Goal: Information Seeking & Learning: Learn about a topic

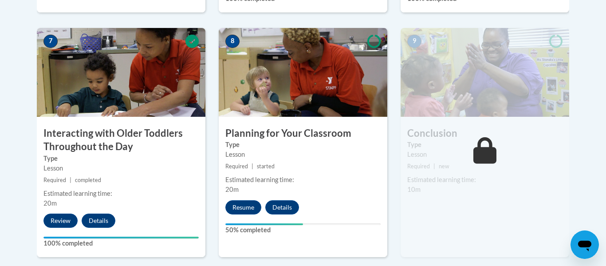
scroll to position [778, 0]
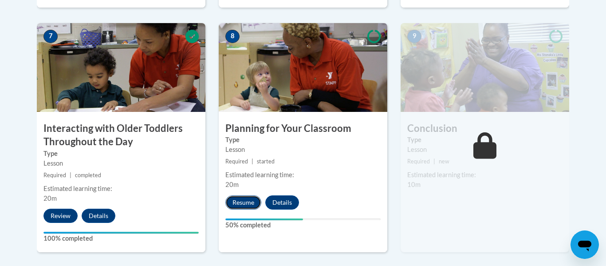
click at [242, 195] on button "Resume" at bounding box center [243, 202] width 36 height 14
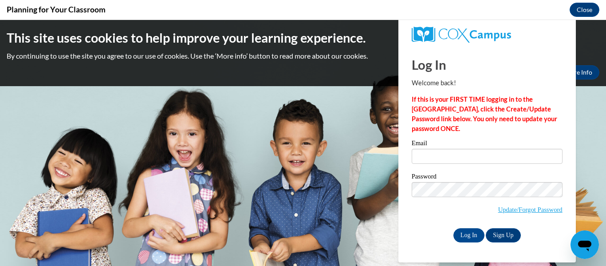
scroll to position [0, 0]
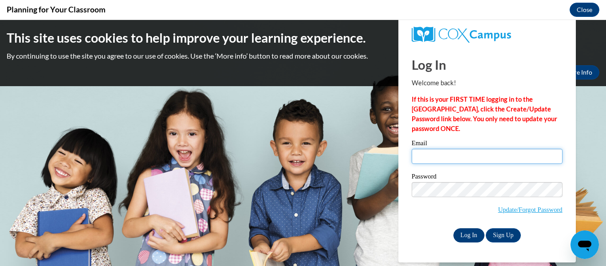
type input "mcmahonj@parmacityschools.org"
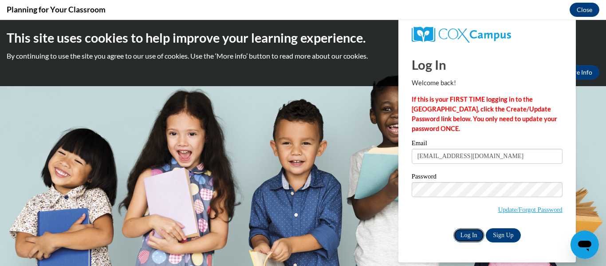
click at [473, 234] on input "Log In" at bounding box center [468, 235] width 31 height 14
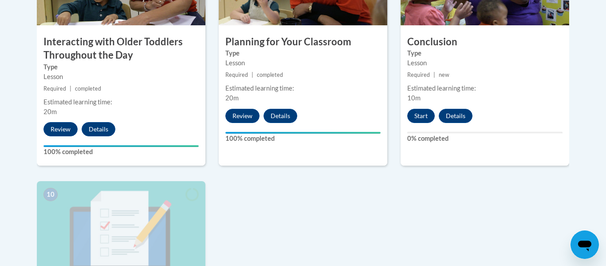
scroll to position [831, 0]
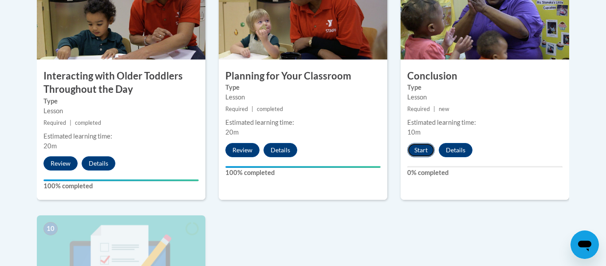
click at [429, 143] on button "Start" at bounding box center [421, 150] width 28 height 14
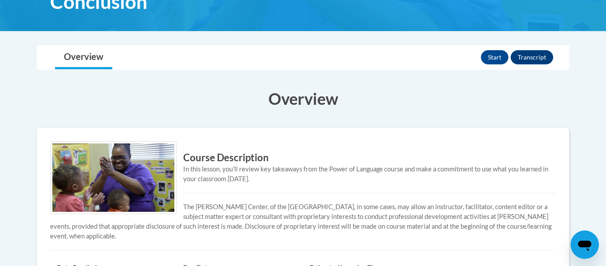
scroll to position [157, 0]
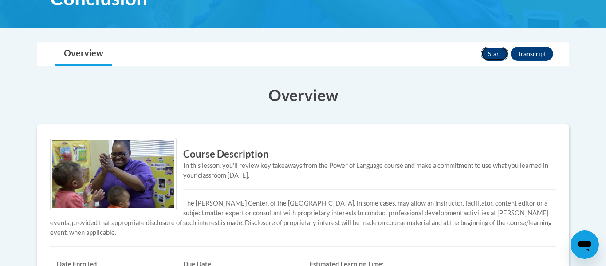
click at [502, 54] on button "Start" at bounding box center [495, 54] width 28 height 14
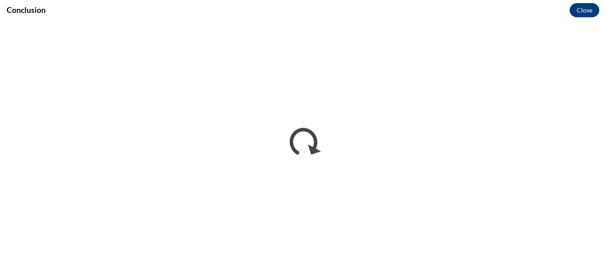
scroll to position [0, 0]
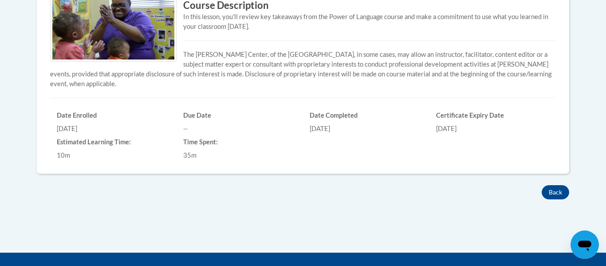
scroll to position [303, 0]
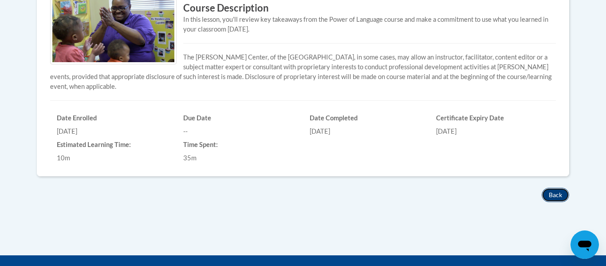
click at [555, 193] on button "Back" at bounding box center [556, 195] width 28 height 14
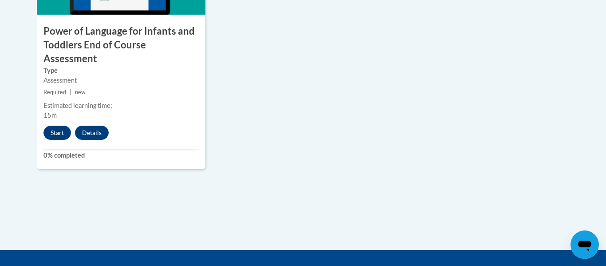
scroll to position [1110, 0]
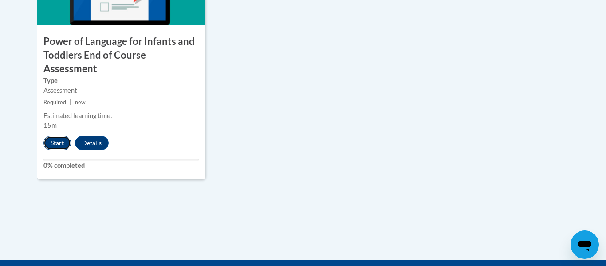
click at [59, 136] on button "Start" at bounding box center [57, 143] width 28 height 14
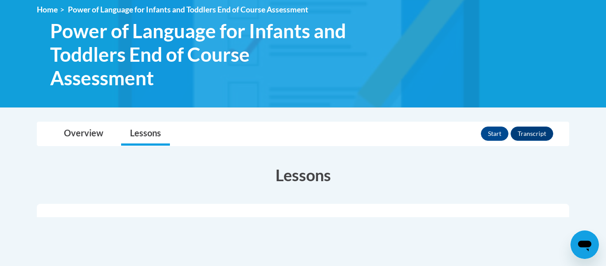
scroll to position [123, 0]
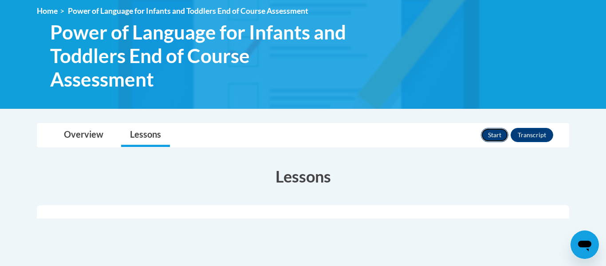
click at [501, 137] on button "Start" at bounding box center [495, 135] width 28 height 14
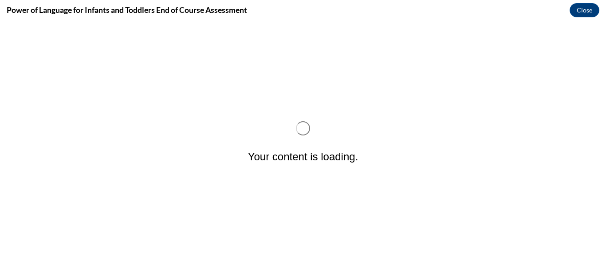
scroll to position [0, 0]
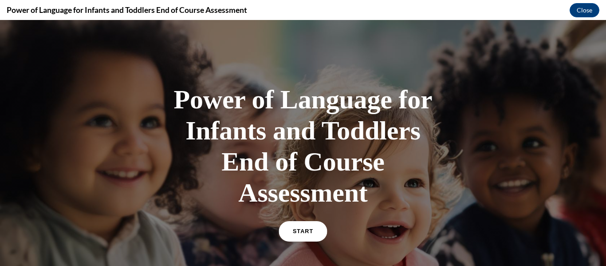
click at [305, 235] on link "START" at bounding box center [303, 231] width 48 height 20
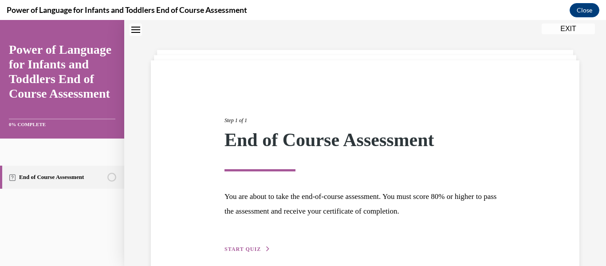
scroll to position [69, 0]
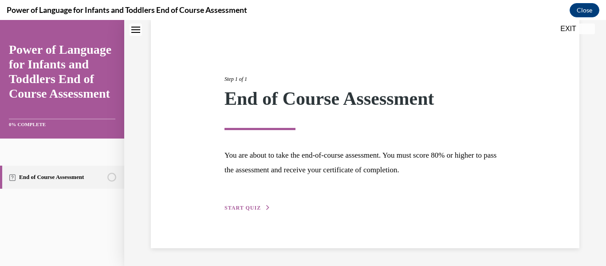
click at [252, 211] on button "START QUIZ" at bounding box center [247, 208] width 46 height 8
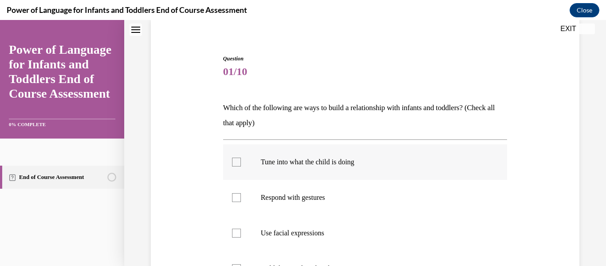
click at [240, 162] on div at bounding box center [236, 161] width 9 height 9
click at [240, 162] on input "Tune into what the child is doing" at bounding box center [236, 161] width 9 height 9
checkbox input "true"
click at [239, 197] on div at bounding box center [236, 197] width 9 height 9
click at [239, 197] on input "Respond with gestures" at bounding box center [236, 197] width 9 height 9
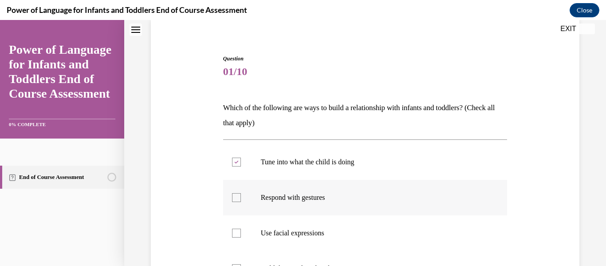
checkbox input "true"
click at [237, 235] on div at bounding box center [236, 232] width 9 height 9
click at [237, 235] on input "Use facial expressions" at bounding box center [236, 232] width 9 height 9
checkbox input "true"
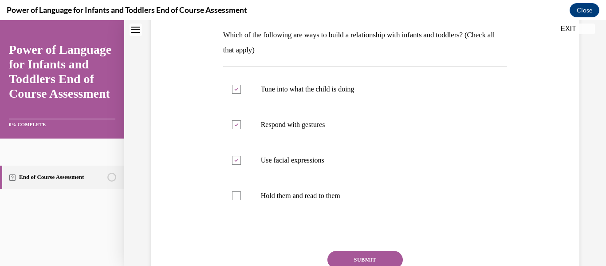
scroll to position [144, 0]
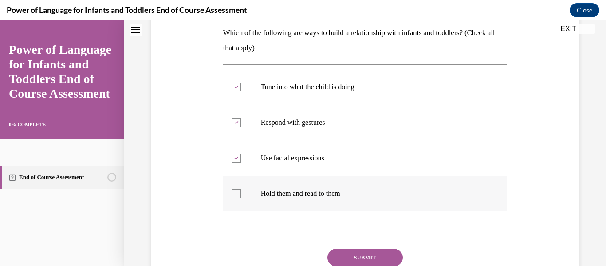
click at [237, 197] on div at bounding box center [236, 193] width 9 height 9
click at [237, 197] on input "Hold them and read to them" at bounding box center [236, 193] width 9 height 9
checkbox input "true"
click at [367, 256] on button "SUBMIT" at bounding box center [364, 257] width 75 height 18
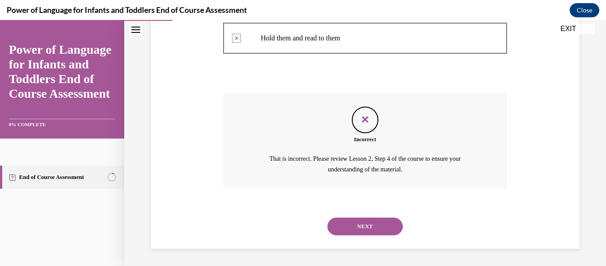
scroll to position [299, 0]
click at [367, 256] on div "Question 01/10 Which of the following are ways to build a relationship with inf…" at bounding box center [365, 6] width 482 height 517
click at [371, 223] on button "NEXT" at bounding box center [364, 226] width 75 height 18
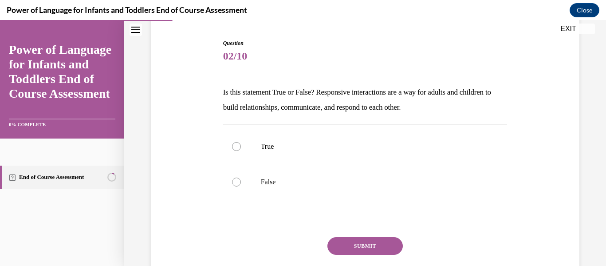
scroll to position [87, 0]
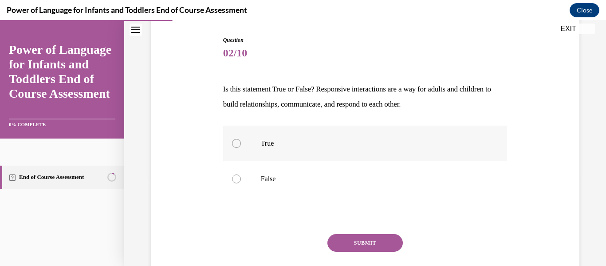
click at [240, 147] on label "True" at bounding box center [365, 143] width 284 height 35
click at [240, 147] on input "True" at bounding box center [236, 143] width 9 height 9
radio input "true"
click at [372, 241] on button "SUBMIT" at bounding box center [364, 243] width 75 height 18
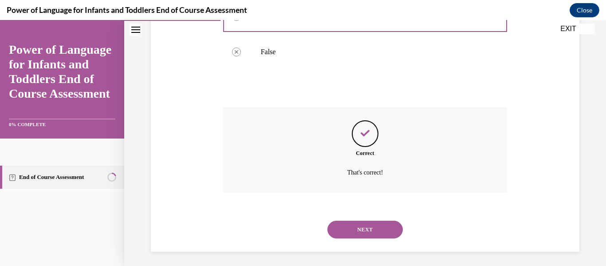
scroll to position [218, 0]
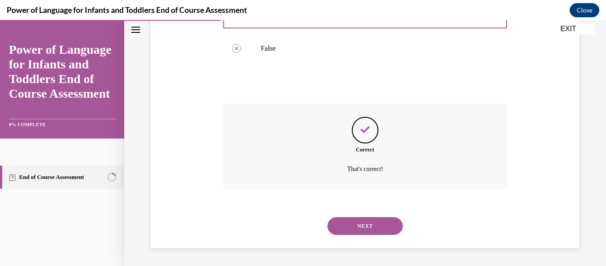
click at [370, 231] on button "NEXT" at bounding box center [364, 226] width 75 height 18
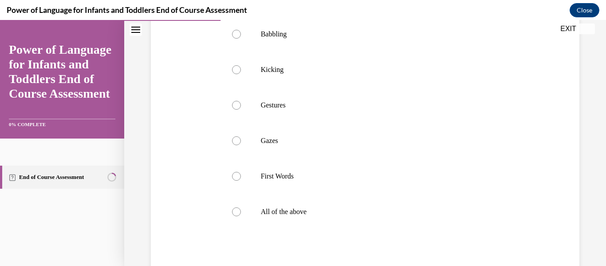
scroll to position [182, 0]
click at [238, 215] on div at bounding box center [236, 210] width 9 height 9
click at [238, 215] on input "All of the above" at bounding box center [236, 210] width 9 height 9
radio input "true"
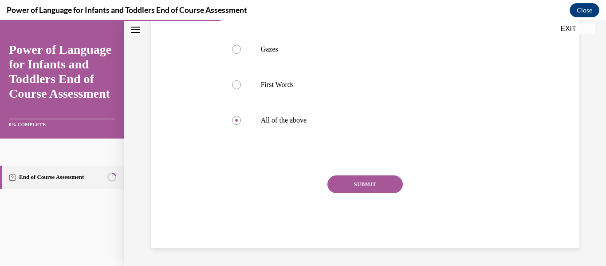
click at [359, 183] on button "SUBMIT" at bounding box center [364, 184] width 75 height 18
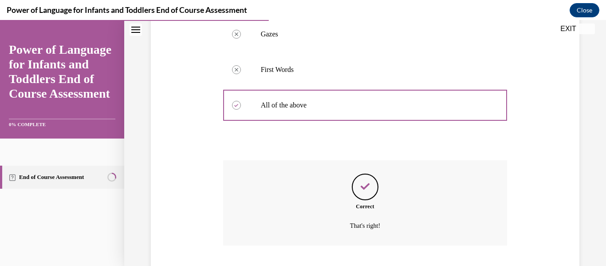
scroll to position [360, 0]
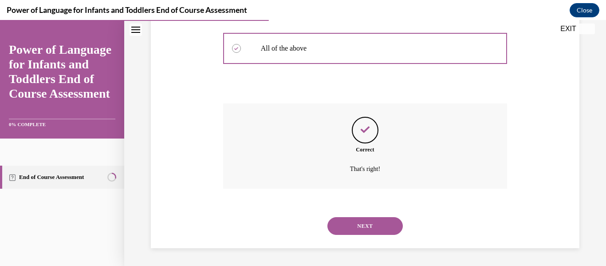
click at [359, 183] on div "Correct That's right!" at bounding box center [365, 145] width 284 height 85
click at [363, 222] on button "NEXT" at bounding box center [364, 226] width 75 height 18
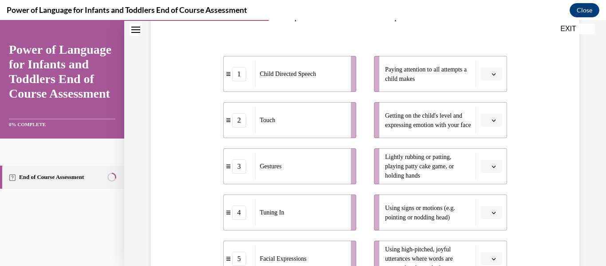
scroll to position [160, 0]
click at [491, 72] on span "button" at bounding box center [494, 73] width 6 height 6
click at [492, 165] on div "4" at bounding box center [490, 164] width 22 height 18
click at [496, 122] on span "button" at bounding box center [494, 119] width 6 height 6
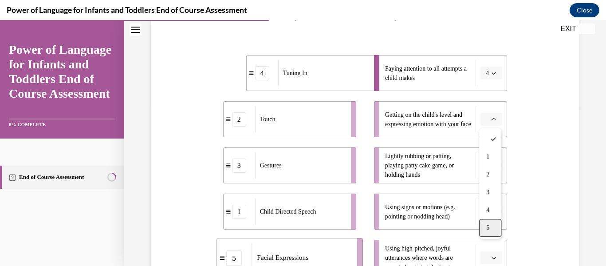
click at [488, 225] on span "5" at bounding box center [487, 227] width 3 height 7
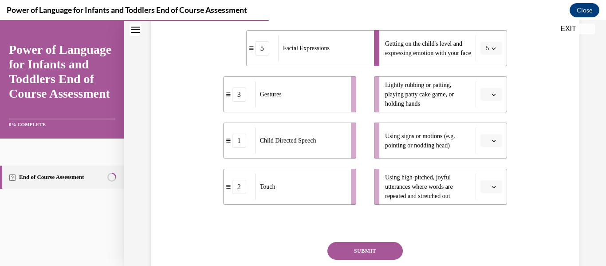
scroll to position [234, 0]
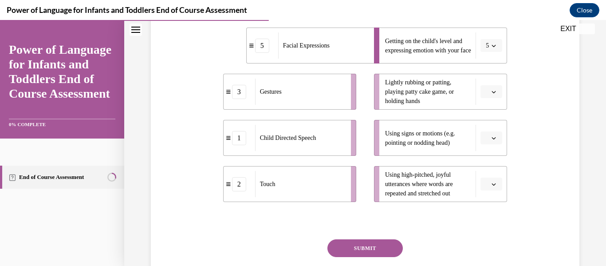
click at [496, 91] on span "button" at bounding box center [494, 92] width 6 height 6
click at [493, 149] on div "2" at bounding box center [490, 147] width 22 height 18
click at [492, 138] on icon "button" at bounding box center [494, 138] width 4 height 4
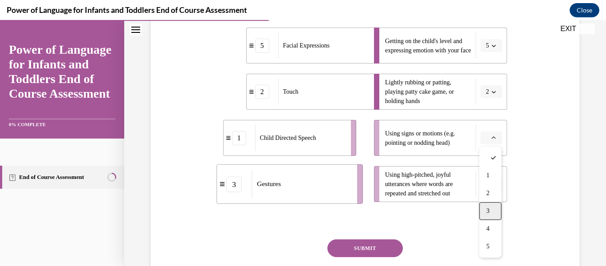
click at [491, 208] on div "3" at bounding box center [490, 211] width 22 height 18
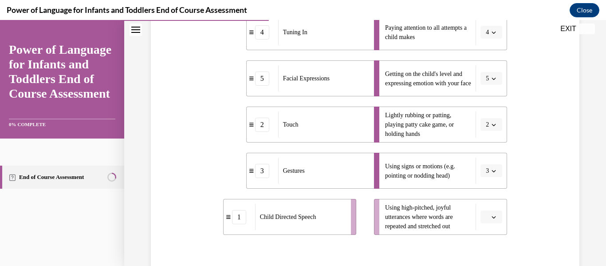
scroll to position [203, 0]
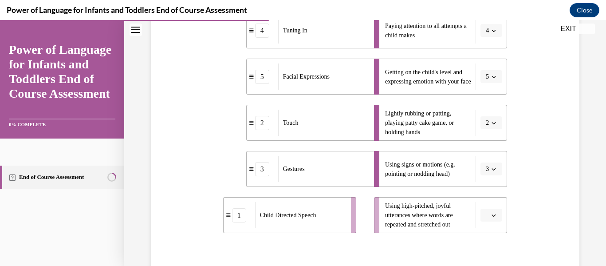
click at [495, 217] on span "button" at bounding box center [494, 215] width 6 height 6
click at [493, 132] on div "1" at bounding box center [490, 124] width 22 height 18
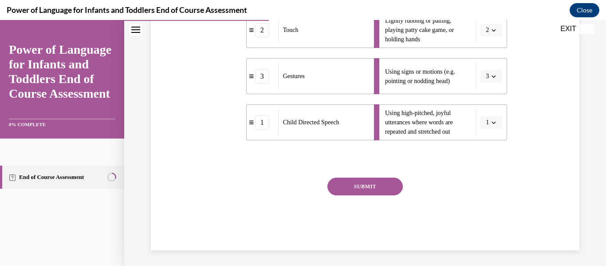
scroll to position [298, 0]
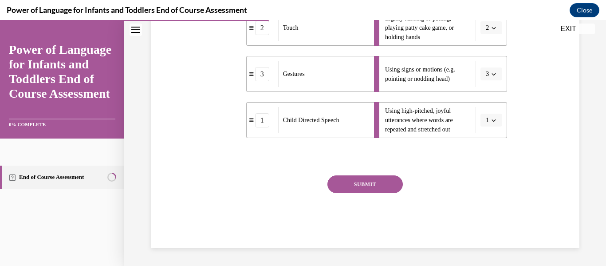
click at [360, 185] on button "SUBMIT" at bounding box center [364, 184] width 75 height 18
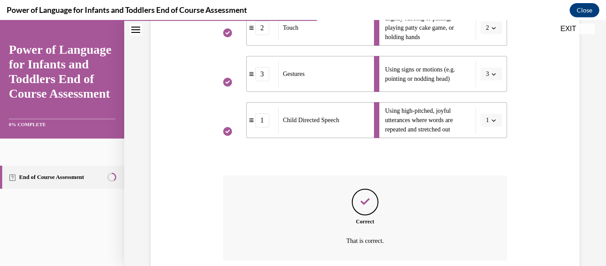
scroll to position [370, 0]
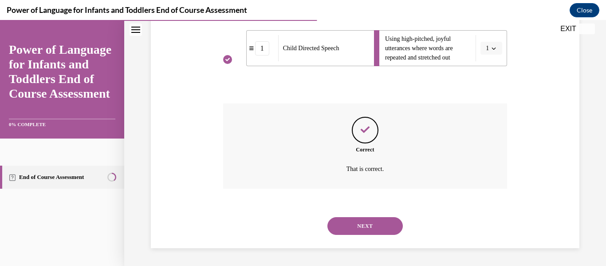
click at [368, 225] on button "NEXT" at bounding box center [364, 226] width 75 height 18
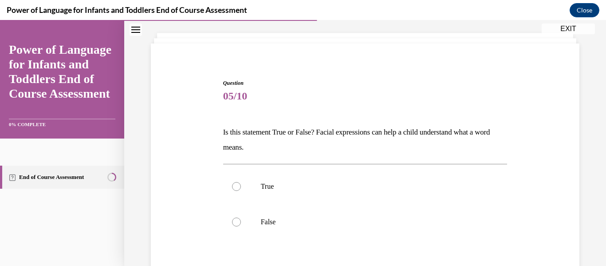
scroll to position [51, 0]
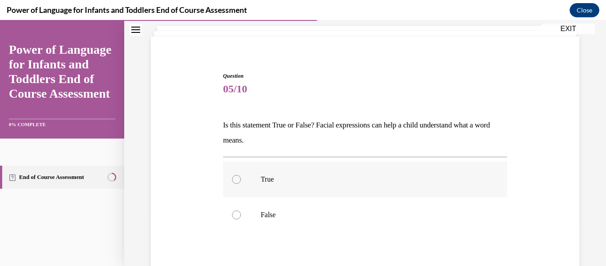
click at [237, 182] on div at bounding box center [236, 179] width 9 height 9
click at [237, 182] on input "True" at bounding box center [236, 179] width 9 height 9
radio input "true"
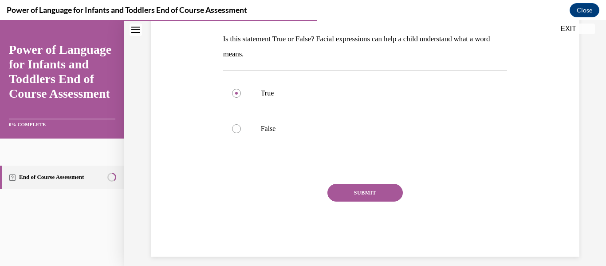
scroll to position [138, 0]
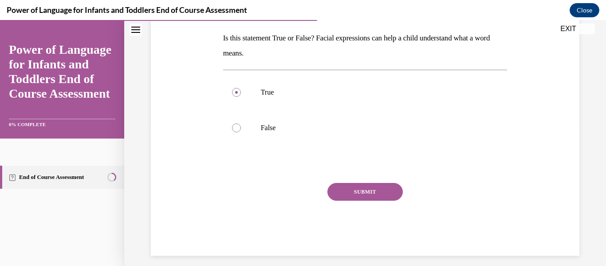
click at [366, 190] on button "SUBMIT" at bounding box center [364, 192] width 75 height 18
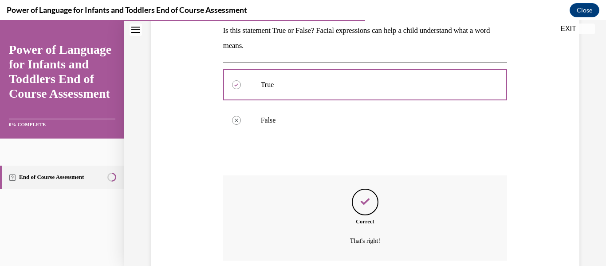
scroll to position [218, 0]
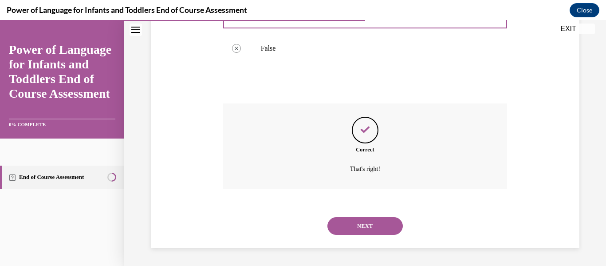
click at [373, 228] on button "NEXT" at bounding box center [364, 226] width 75 height 18
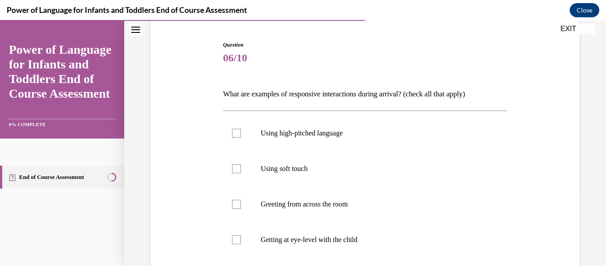
scroll to position [84, 0]
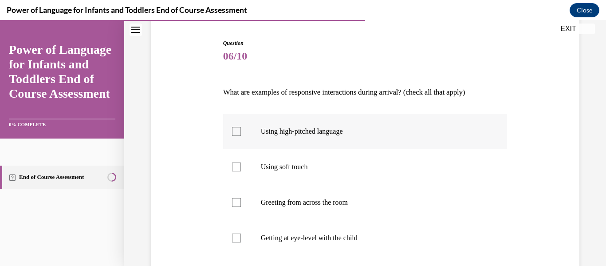
click at [239, 130] on div at bounding box center [236, 131] width 9 height 9
click at [239, 130] on input "Using high-pitched language" at bounding box center [236, 131] width 9 height 9
checkbox input "true"
click at [240, 166] on div at bounding box center [236, 166] width 9 height 9
click at [240, 166] on input "Using soft touch" at bounding box center [236, 166] width 9 height 9
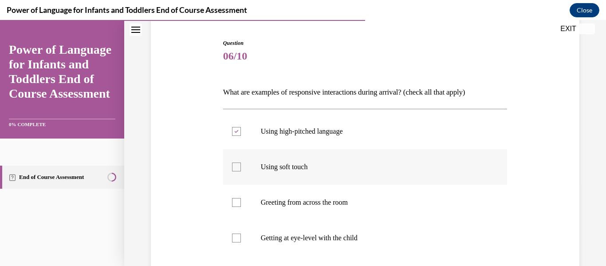
checkbox input "true"
click at [238, 201] on div at bounding box center [236, 202] width 9 height 9
click at [238, 201] on input "Greeting from across the room" at bounding box center [236, 202] width 9 height 9
checkbox input "true"
click at [237, 238] on div at bounding box center [236, 237] width 9 height 9
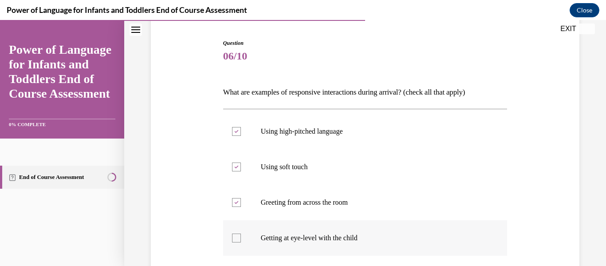
click at [237, 238] on input "Getting at eye-level with the child" at bounding box center [236, 237] width 9 height 9
checkbox input "true"
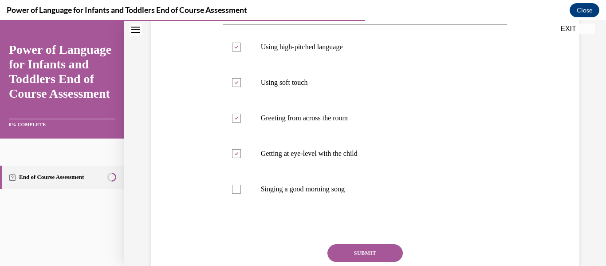
scroll to position [173, 0]
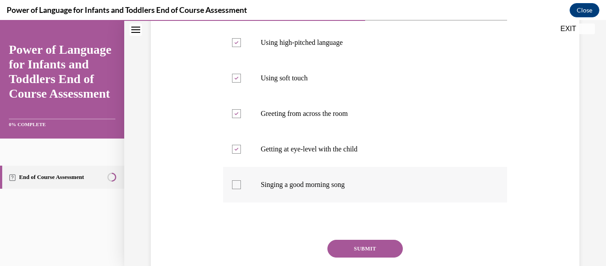
click at [236, 183] on div at bounding box center [236, 184] width 9 height 9
click at [236, 183] on input "Singing a good morning song" at bounding box center [236, 184] width 9 height 9
checkbox input "true"
click at [363, 246] on button "SUBMIT" at bounding box center [364, 249] width 75 height 18
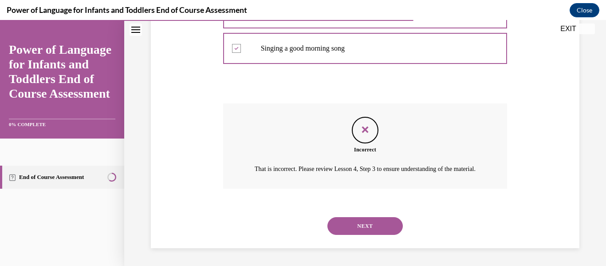
scroll to position [320, 0]
click at [367, 224] on button "NEXT" at bounding box center [364, 226] width 75 height 18
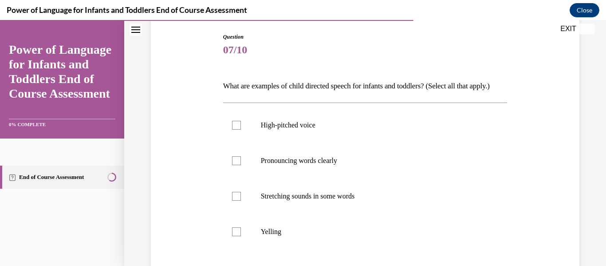
scroll to position [92, 0]
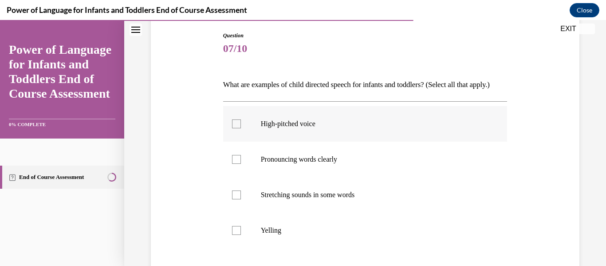
click at [241, 140] on label "High-pitched voice" at bounding box center [365, 123] width 284 height 35
click at [241, 128] on input "High-pitched voice" at bounding box center [236, 123] width 9 height 9
checkbox input "true"
click at [235, 164] on div at bounding box center [236, 159] width 9 height 9
click at [235, 164] on input "Pronouncing words clearly" at bounding box center [236, 159] width 9 height 9
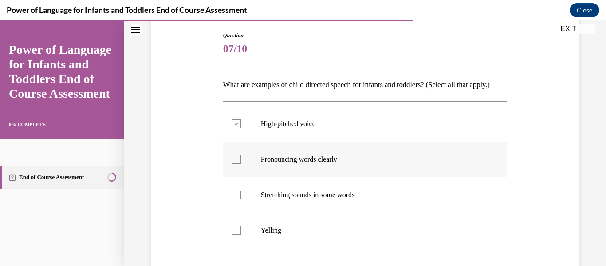
checkbox input "true"
click at [237, 199] on div at bounding box center [236, 194] width 9 height 9
click at [237, 199] on input "Stretching sounds in some words" at bounding box center [236, 194] width 9 height 9
checkbox input "true"
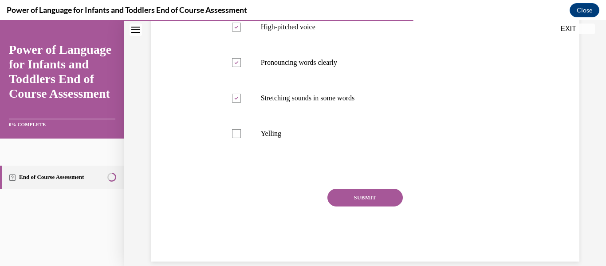
scroll to position [189, 0]
click at [383, 205] on button "SUBMIT" at bounding box center [364, 197] width 75 height 18
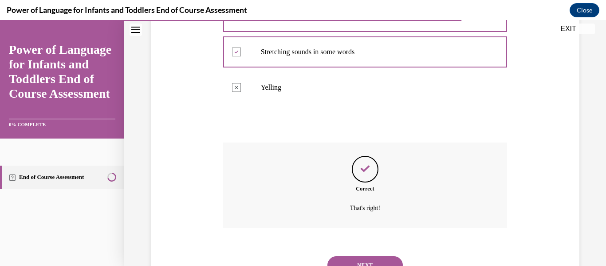
scroll to position [289, 0]
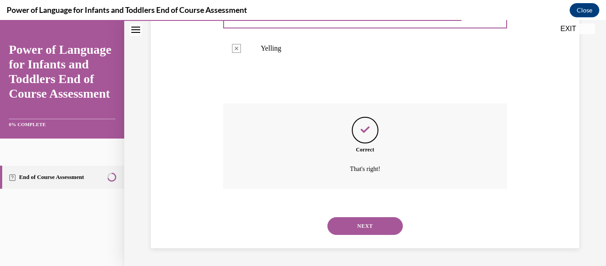
click at [383, 211] on button "SUBMIT" at bounding box center [364, 211] width 75 height 18
click at [373, 220] on button "NEXT" at bounding box center [364, 226] width 75 height 18
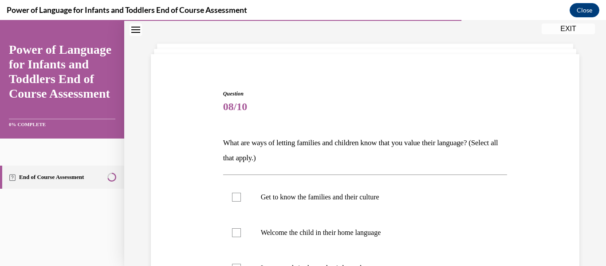
scroll to position [35, 0]
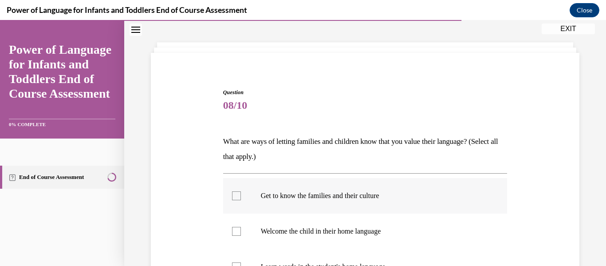
click at [241, 193] on label "Get to know the families and their culture" at bounding box center [365, 195] width 284 height 35
click at [241, 193] on input "Get to know the families and their culture" at bounding box center [236, 195] width 9 height 9
checkbox input "true"
click at [236, 231] on div at bounding box center [236, 231] width 9 height 9
click at [236, 231] on input "Welcome the child in their home language" at bounding box center [236, 231] width 9 height 9
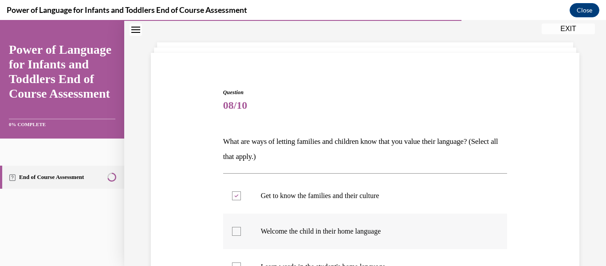
checkbox input "true"
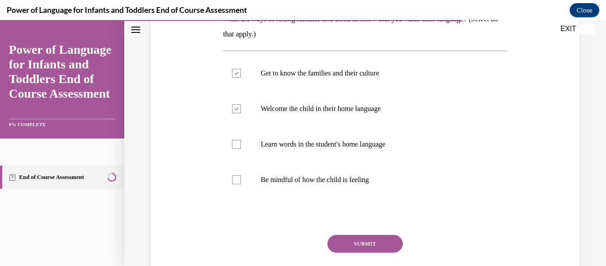
scroll to position [159, 0]
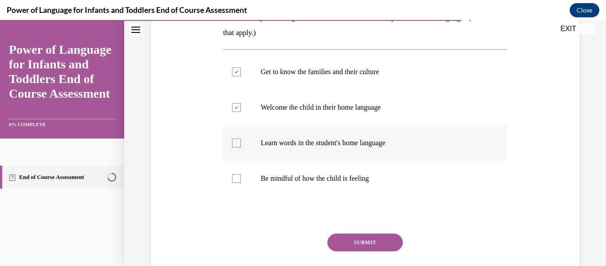
click at [240, 144] on div at bounding box center [236, 142] width 9 height 9
click at [240, 144] on input "Learn words in the student's home language" at bounding box center [236, 142] width 9 height 9
checkbox input "true"
click at [238, 180] on div at bounding box center [236, 178] width 9 height 9
click at [238, 180] on input "Be mindful of how the child is feeling" at bounding box center [236, 178] width 9 height 9
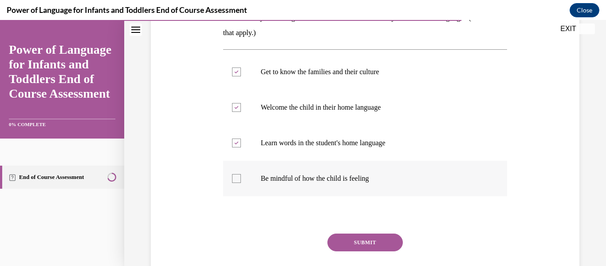
checkbox input "true"
click at [382, 241] on button "SUBMIT" at bounding box center [364, 242] width 75 height 18
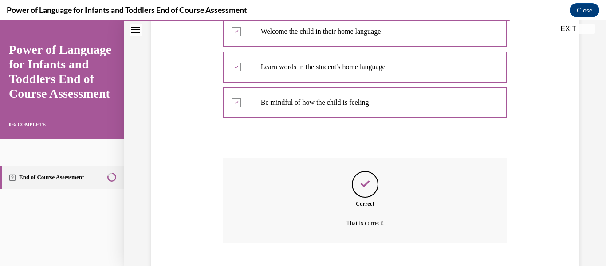
scroll to position [289, 0]
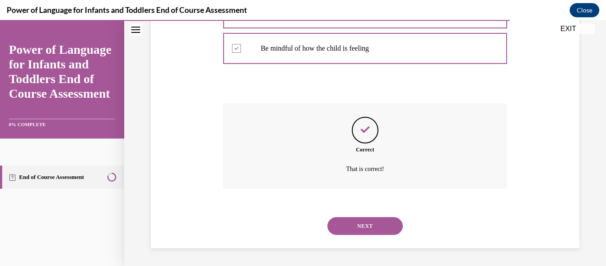
click at [356, 228] on button "NEXT" at bounding box center [364, 226] width 75 height 18
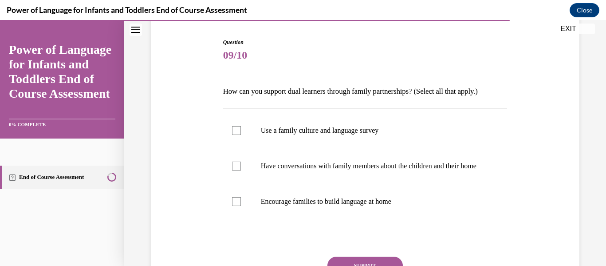
scroll to position [86, 0]
click at [240, 133] on div at bounding box center [236, 130] width 9 height 9
click at [240, 133] on input "Use a family culture and language survey" at bounding box center [236, 130] width 9 height 9
checkbox input "true"
click at [239, 169] on div at bounding box center [236, 165] width 9 height 9
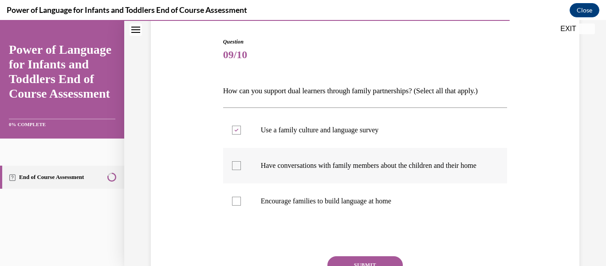
click at [239, 169] on input "Have conversations with family members about the children and their home" at bounding box center [236, 165] width 9 height 9
checkbox input "true"
click at [236, 205] on div at bounding box center [236, 201] width 9 height 9
click at [236, 205] on input "Encourage families to build language at home" at bounding box center [236, 201] width 9 height 9
checkbox input "true"
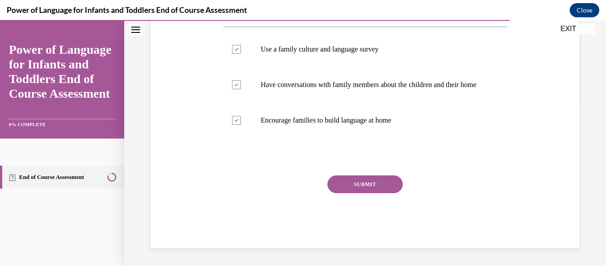
scroll to position [171, 0]
click at [370, 193] on button "SUBMIT" at bounding box center [364, 184] width 75 height 18
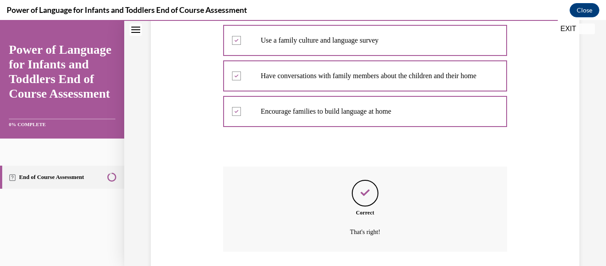
scroll to position [247, 0]
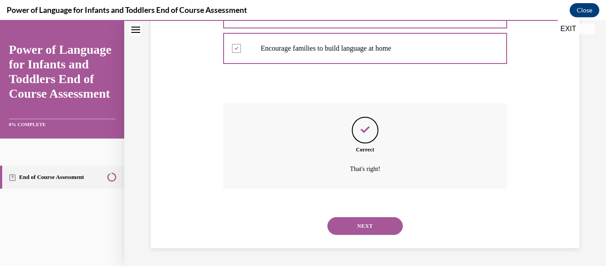
click at [366, 225] on button "NEXT" at bounding box center [364, 226] width 75 height 18
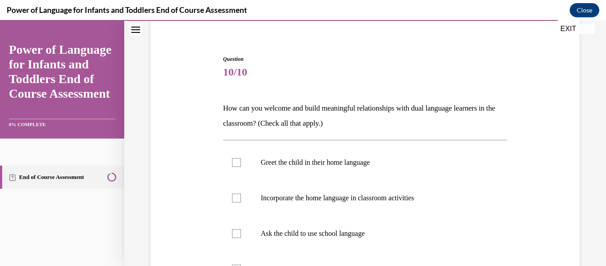
scroll to position [69, 0]
click at [238, 165] on div at bounding box center [236, 161] width 9 height 9
click at [238, 165] on input "Greet the child in their home language" at bounding box center [236, 161] width 9 height 9
checkbox input "true"
click at [237, 198] on div at bounding box center [236, 197] width 9 height 9
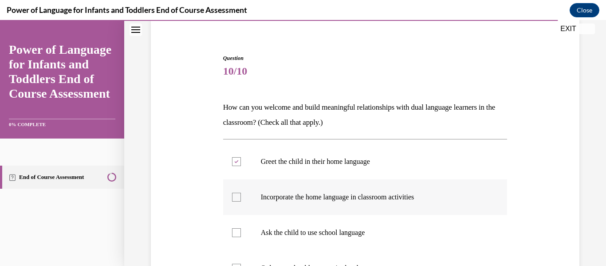
click at [237, 198] on input "Incorporate the home language in classroom activities" at bounding box center [236, 197] width 9 height 9
checkbox input "true"
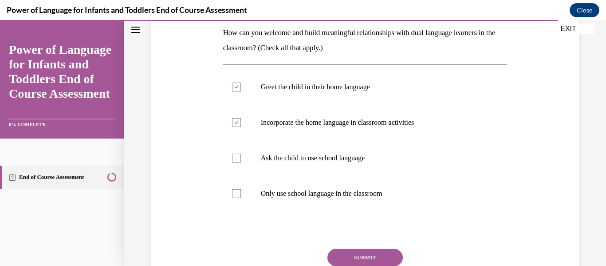
scroll to position [146, 0]
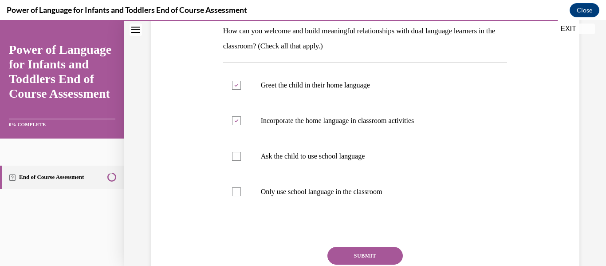
click at [376, 253] on button "SUBMIT" at bounding box center [364, 256] width 75 height 18
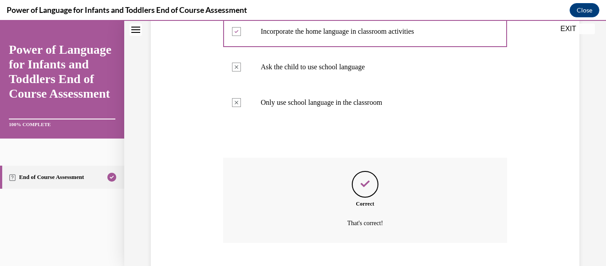
scroll to position [289, 0]
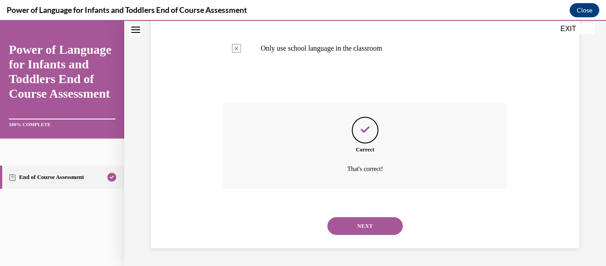
click at [374, 230] on button "NEXT" at bounding box center [364, 226] width 75 height 18
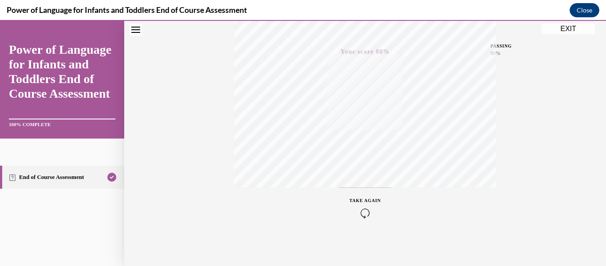
scroll to position [209, 0]
click at [566, 32] on button "EXIT" at bounding box center [568, 29] width 53 height 11
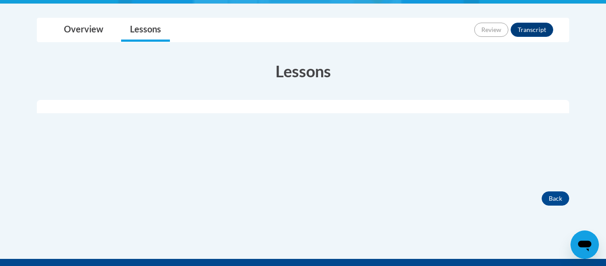
click at [606, 44] on body "This site uses cookies to help improve your learning experience. By continuing …" at bounding box center [303, 88] width 606 height 633
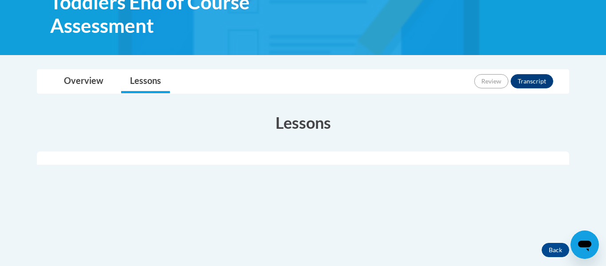
scroll to position [173, 0]
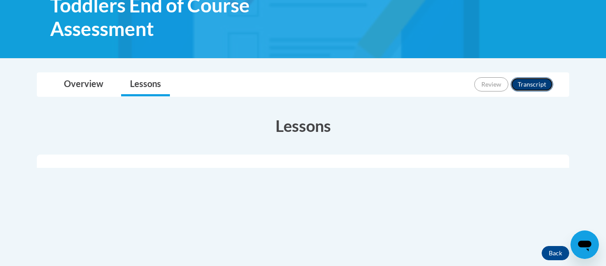
click at [527, 84] on button "Transcript" at bounding box center [532, 84] width 43 height 14
